Goal: Task Accomplishment & Management: Complete application form

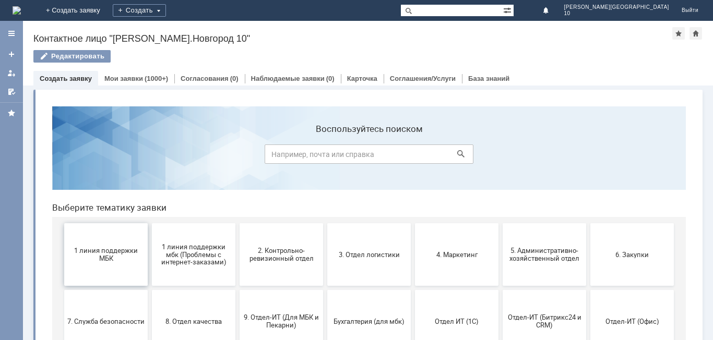
click at [112, 246] on button "1 линия поддержки МБК" at bounding box center [106, 254] width 84 height 63
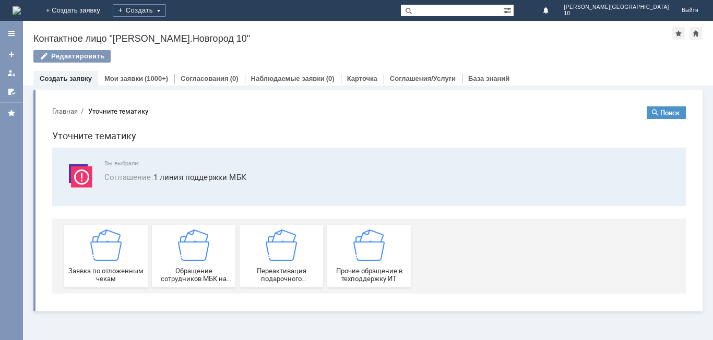
click at [112, 246] on img at bounding box center [105, 245] width 31 height 31
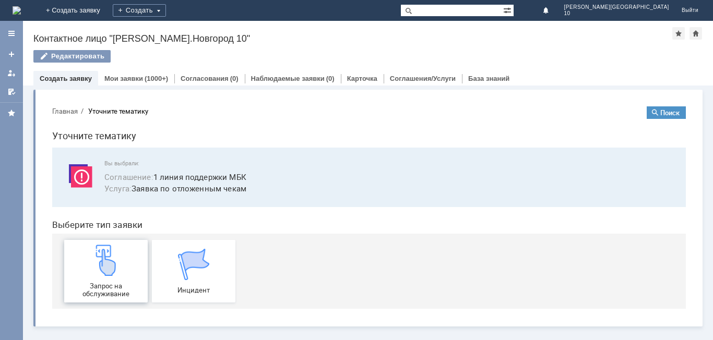
click at [100, 266] on img at bounding box center [105, 260] width 31 height 31
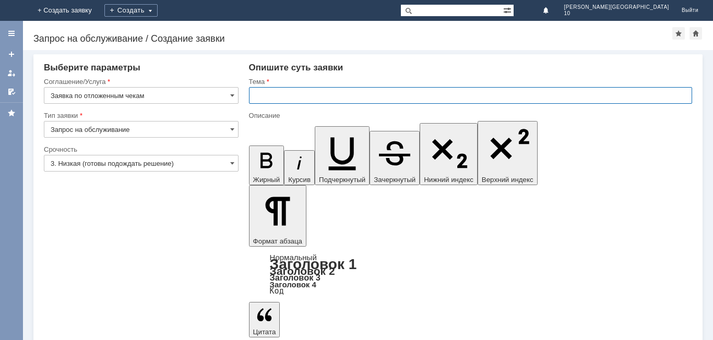
click at [299, 96] on input "text" at bounding box center [470, 95] width 443 height 17
type input "Отложенный чек [DATE]"
click at [195, 166] on input "3. Низкая (готовы подождать решение)" at bounding box center [141, 163] width 195 height 17
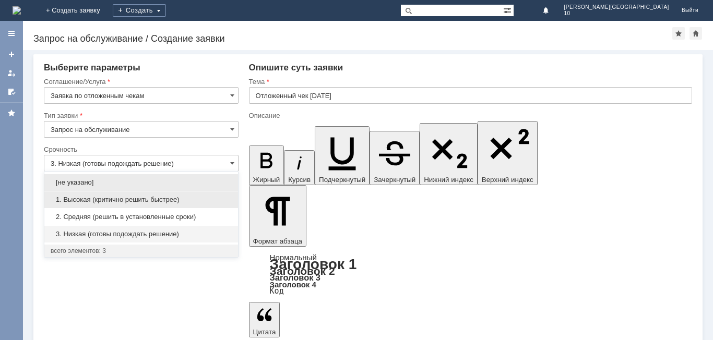
click at [177, 200] on span "1. Высокая (критично решить быстрее)" at bounding box center [141, 200] width 181 height 8
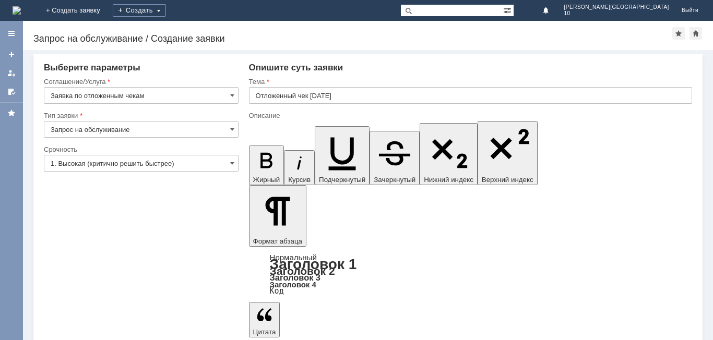
type input "1. Высокая (критично решить быстрее)"
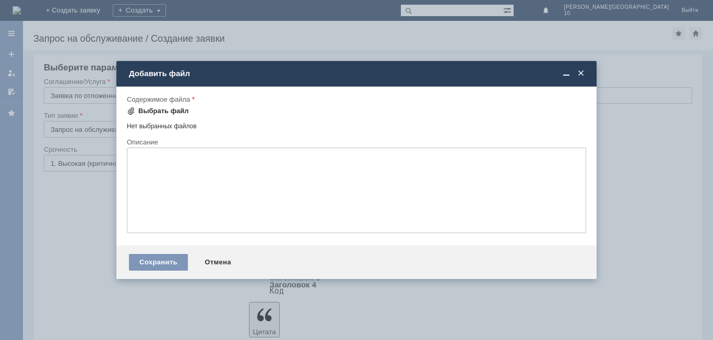
click at [163, 106] on div "Выбрать файл" at bounding box center [158, 111] width 62 height 13
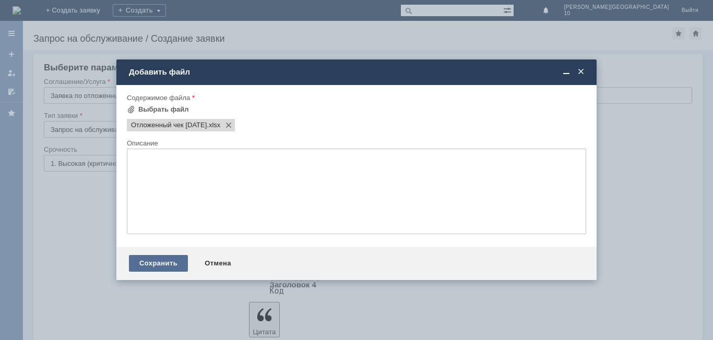
drag, startPoint x: 149, startPoint y: 251, endPoint x: 151, endPoint y: 258, distance: 7.6
click at [151, 256] on div "Сохранить Отмена" at bounding box center [356, 263] width 480 height 33
click at [152, 260] on div "Сохранить" at bounding box center [158, 263] width 59 height 17
